Goal: Find specific page/section: Find specific page/section

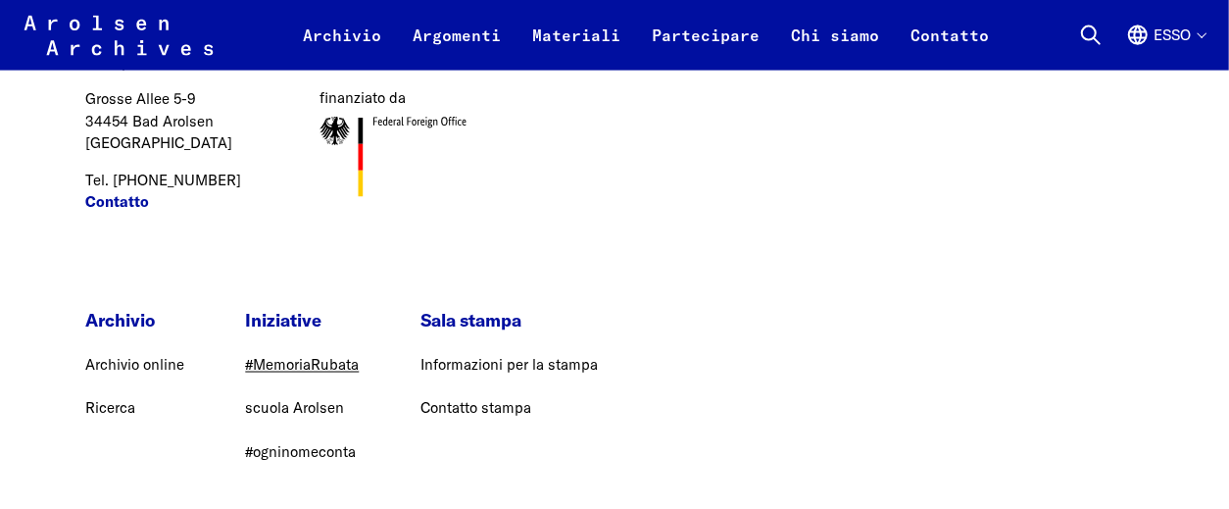
scroll to position [1721, 0]
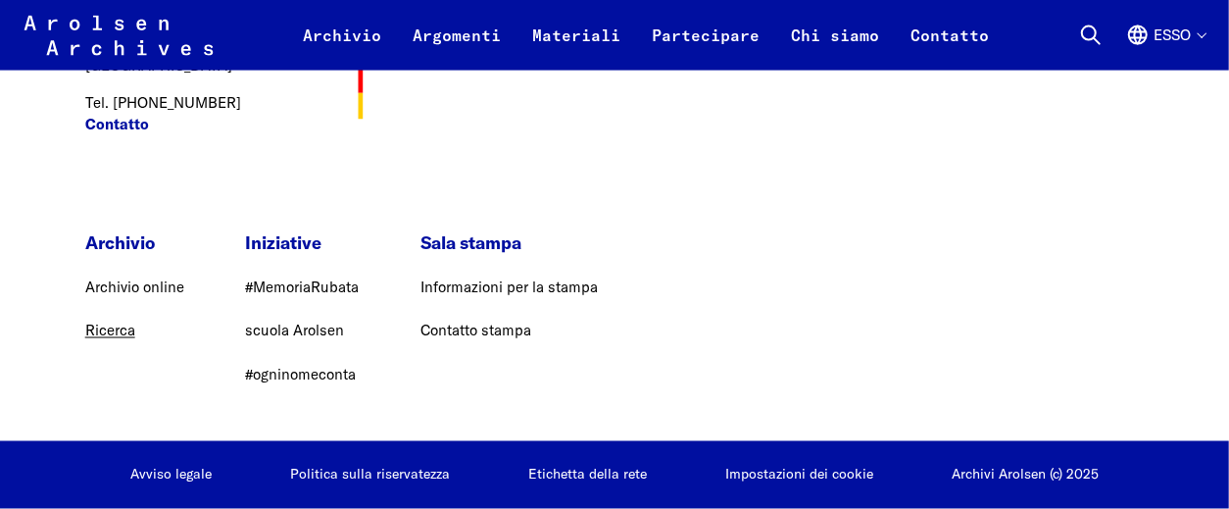
click at [111, 331] on font "Ricerca" at bounding box center [110, 330] width 50 height 19
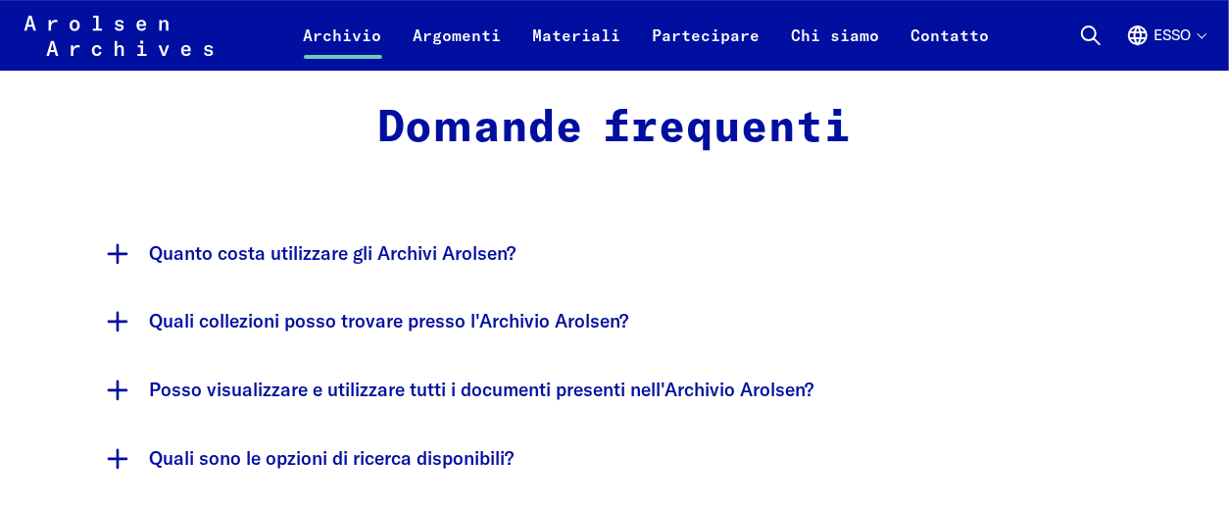
scroll to position [3834, 0]
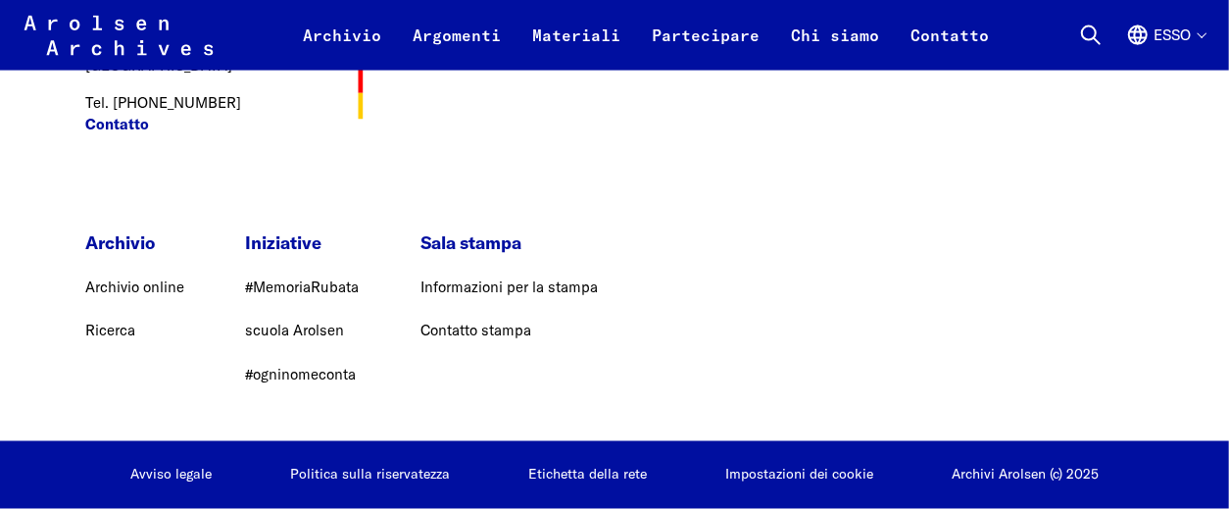
scroll to position [1599, 0]
click at [359, 296] on font "#MemoriaRubata" at bounding box center [302, 286] width 114 height 19
